Goal: Task Accomplishment & Management: Manage account settings

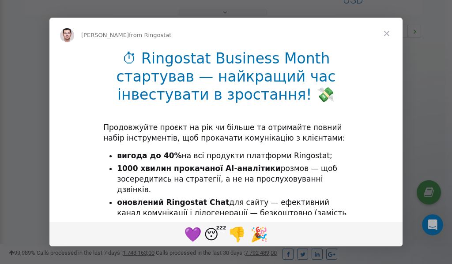
click at [388, 34] on span "Close" at bounding box center [386, 34] width 32 height 32
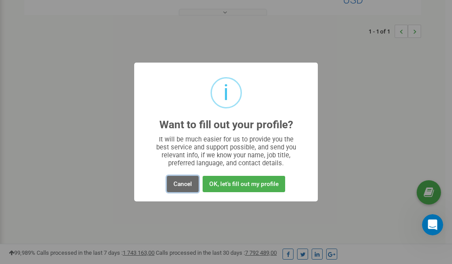
click at [185, 184] on button "Cancel" at bounding box center [183, 184] width 32 height 16
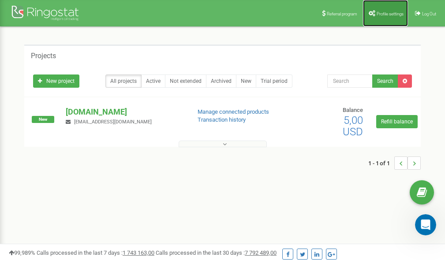
click at [389, 14] on span "Profile settings" at bounding box center [390, 13] width 27 height 5
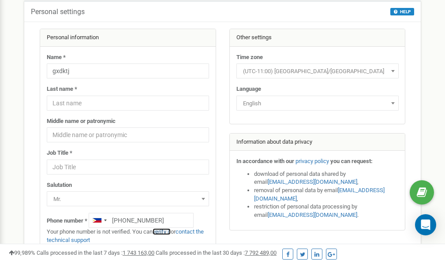
click at [167, 232] on link "verify it" at bounding box center [162, 231] width 18 height 7
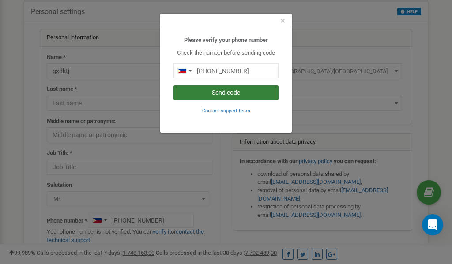
click at [229, 94] on button "Send code" at bounding box center [225, 92] width 105 height 15
